Goal: Task Accomplishment & Management: Use online tool/utility

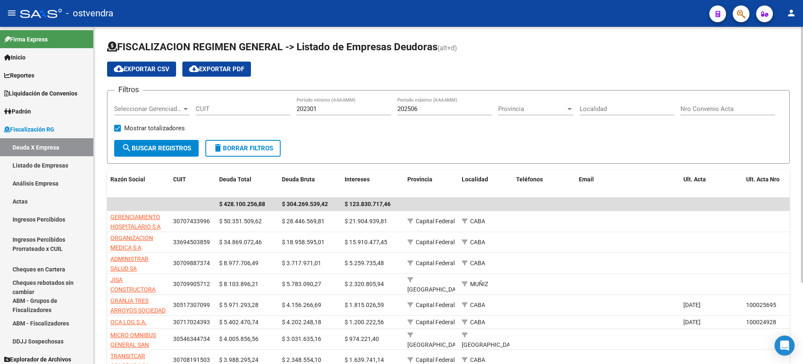
click at [217, 110] on input "CUIT" at bounding box center [243, 109] width 95 height 8
paste input "27-06530168-2"
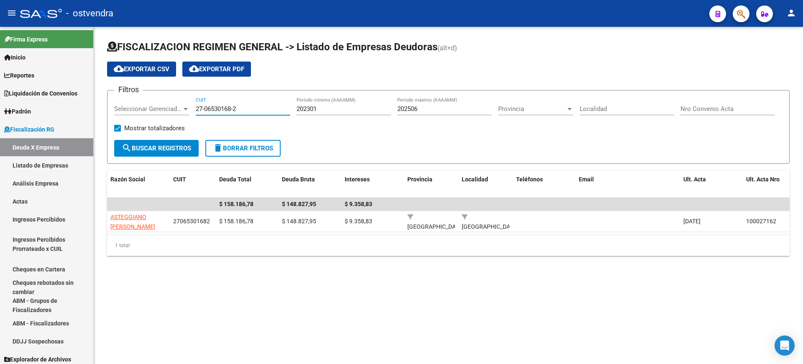
type input "27-06530168-2"
click at [168, 107] on span "Seleccionar Gerenciador" at bounding box center [148, 109] width 68 height 8
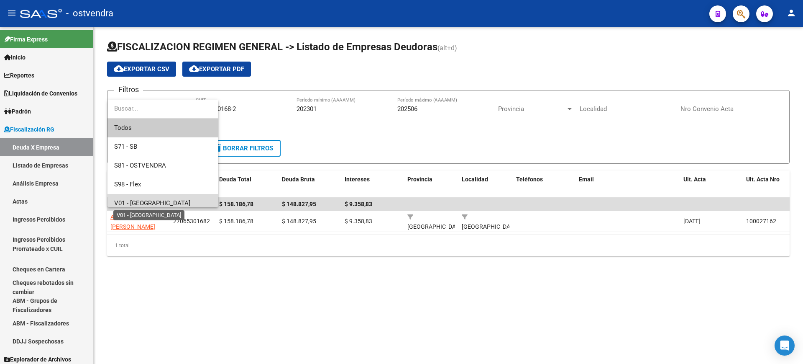
click at [128, 199] on span "V01 - [GEOGRAPHIC_DATA]" at bounding box center [152, 203] width 76 height 8
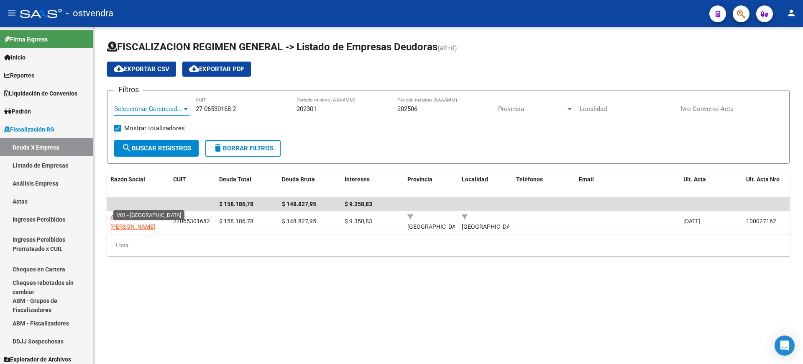
scroll to position [6, 0]
click at [154, 145] on span "search Buscar Registros" at bounding box center [156, 148] width 69 height 8
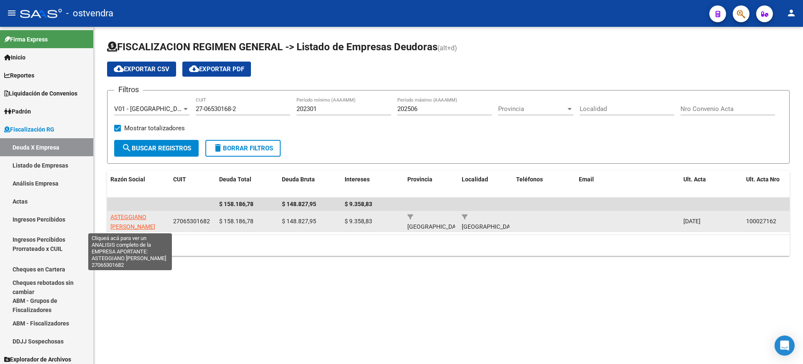
click at [128, 216] on span "ASTEGGIANO [PERSON_NAME]" at bounding box center [132, 221] width 45 height 16
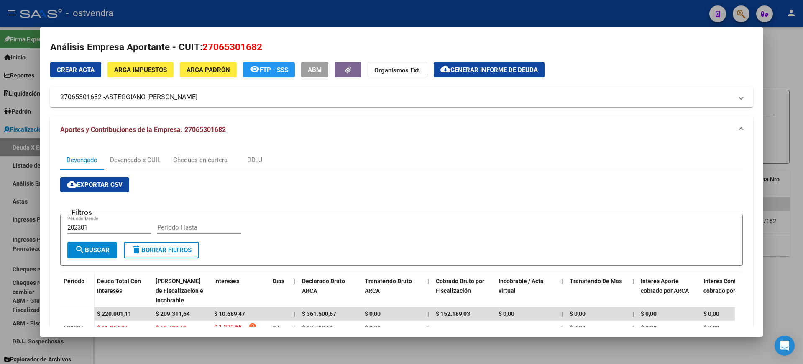
scroll to position [0, 0]
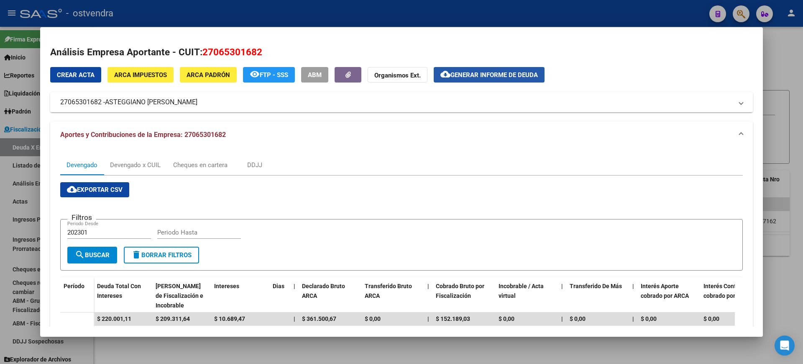
click at [504, 75] on span "Generar informe de deuda" at bounding box center [494, 75] width 87 height 8
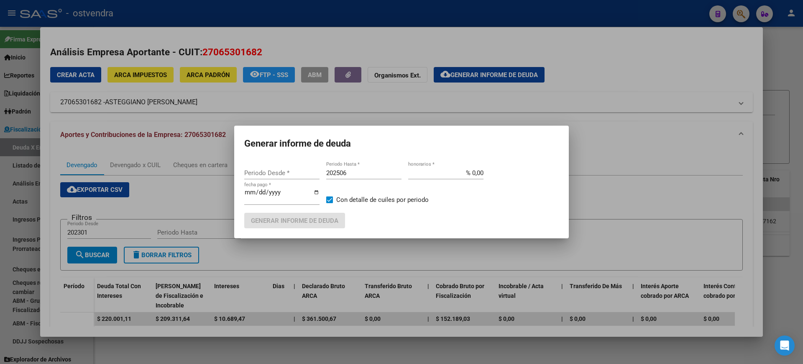
type input "202505"
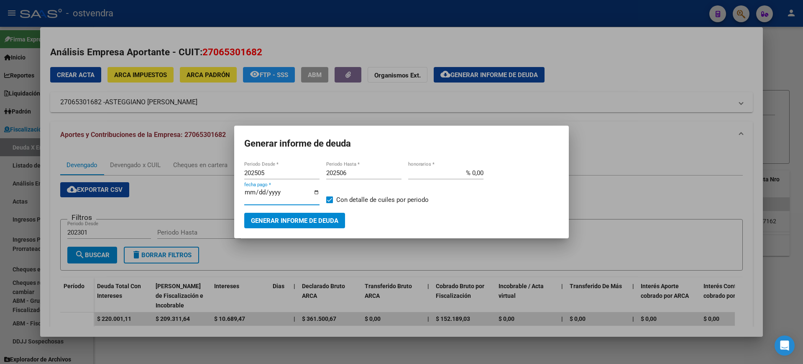
click at [316, 192] on input "[DATE]" at bounding box center [281, 195] width 75 height 13
type input "[DATE]"
click at [380, 172] on input "202506" at bounding box center [363, 173] width 75 height 8
type input "202507"
click at [472, 203] on div "202505 Periodo Desde * 202507 Periodo Hasta * % 0,00 honorarios * [DATE] fecha …" at bounding box center [401, 190] width 315 height 46
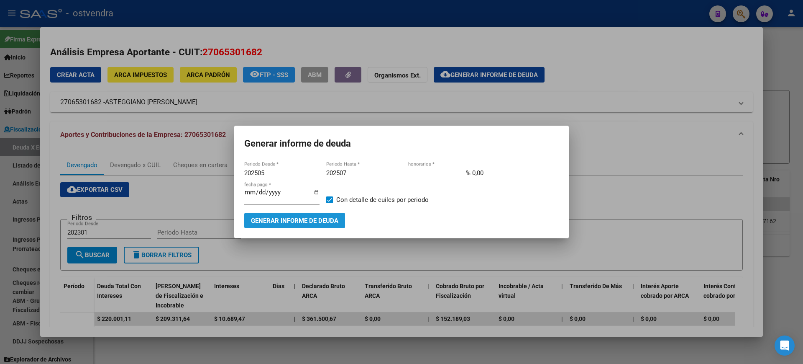
click at [286, 219] on span "Generar informe de deuda" at bounding box center [294, 221] width 87 height 8
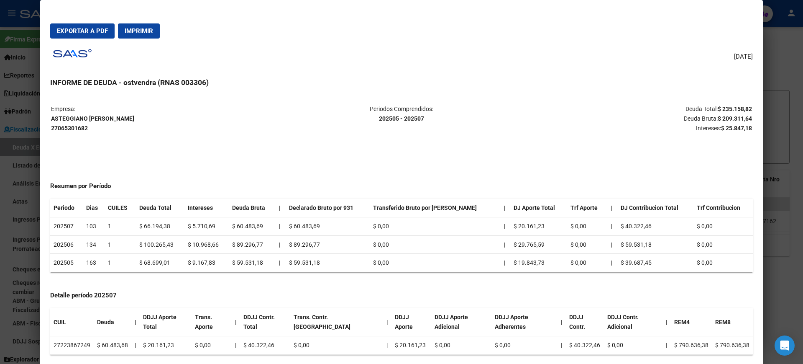
click at [77, 30] on span "Exportar a PDF" at bounding box center [82, 31] width 51 height 8
